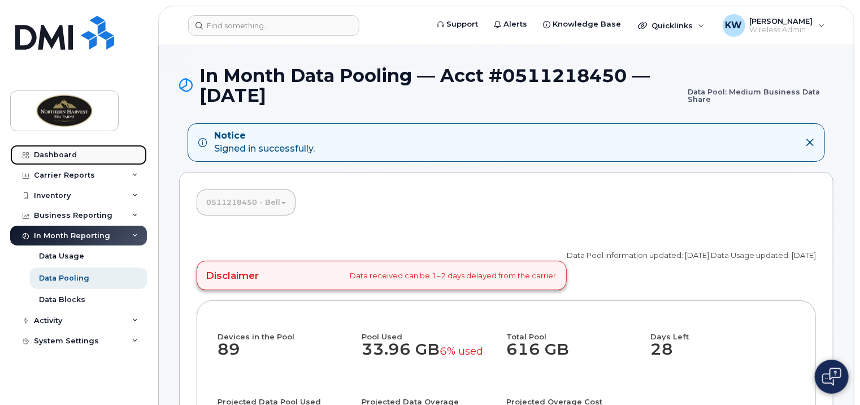
click at [71, 151] on div "Dashboard" at bounding box center [55, 154] width 43 height 9
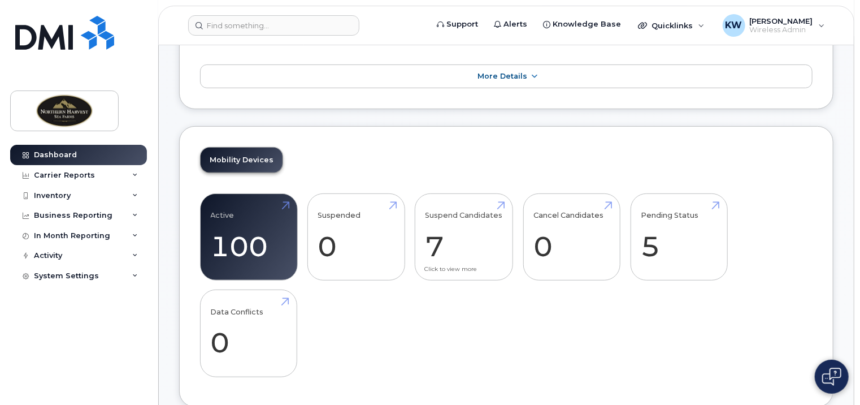
scroll to position [170, 0]
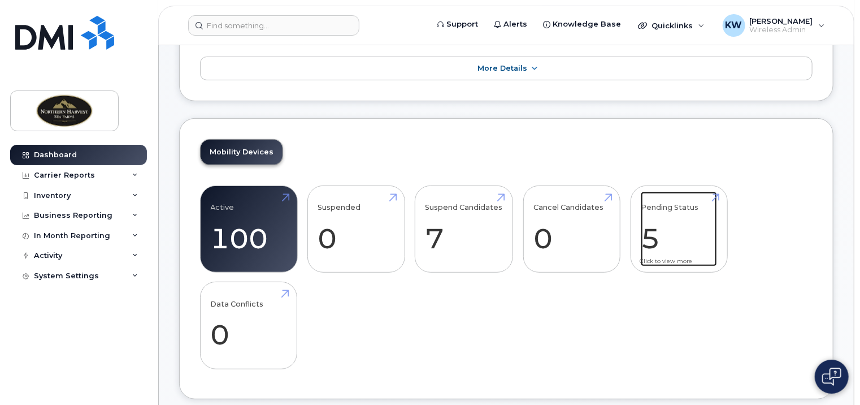
click at [691, 262] on link "Pending Status 5" at bounding box center [679, 229] width 76 height 75
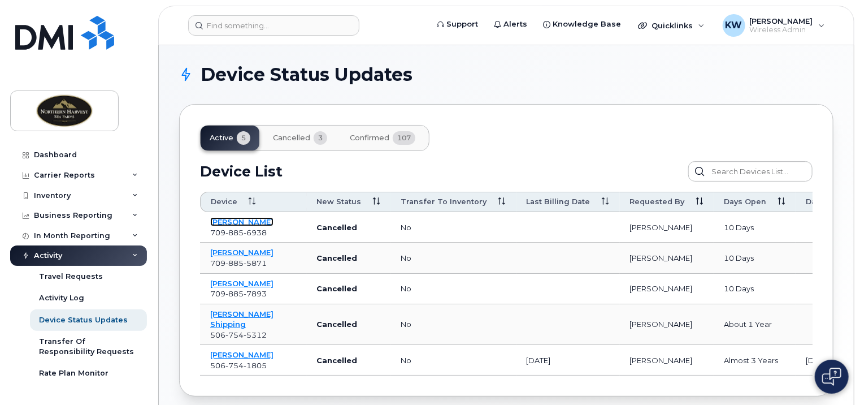
drag, startPoint x: 245, startPoint y: 221, endPoint x: 468, endPoint y: 242, distance: 224.2
click at [245, 220] on link "[PERSON_NAME]" at bounding box center [241, 221] width 63 height 9
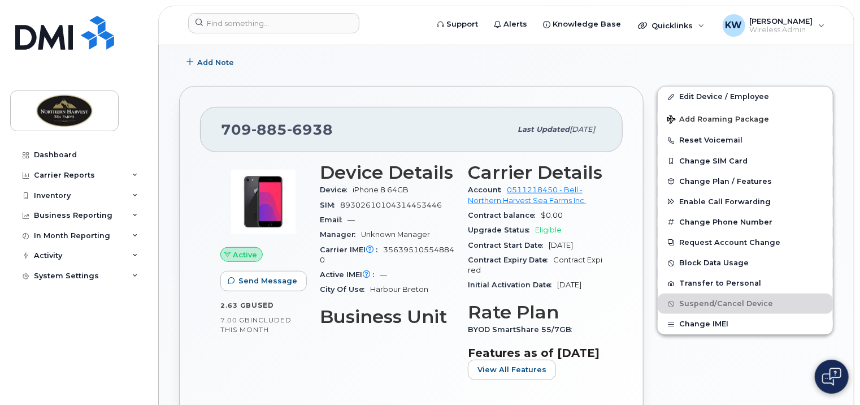
scroll to position [223, 0]
